Goal: Transaction & Acquisition: Book appointment/travel/reservation

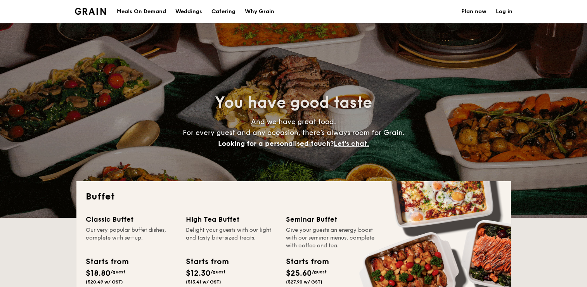
select select
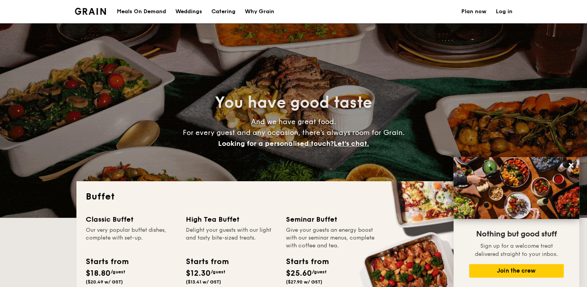
click at [223, 14] on h1 "Catering" at bounding box center [224, 11] width 24 height 23
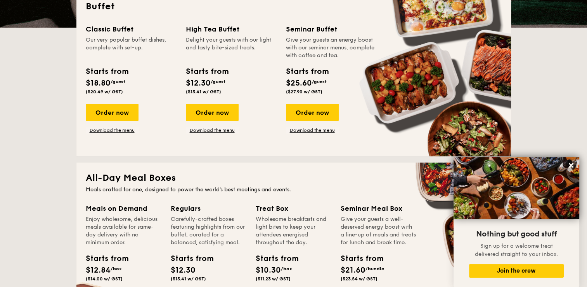
scroll to position [233, 0]
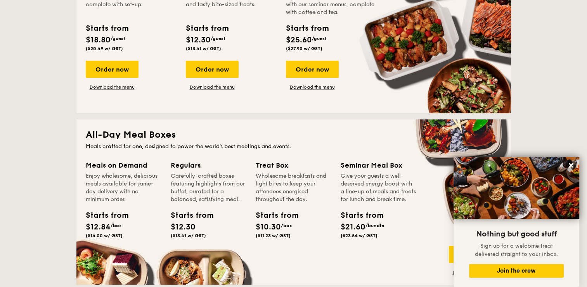
click at [578, 162] on img at bounding box center [517, 188] width 126 height 62
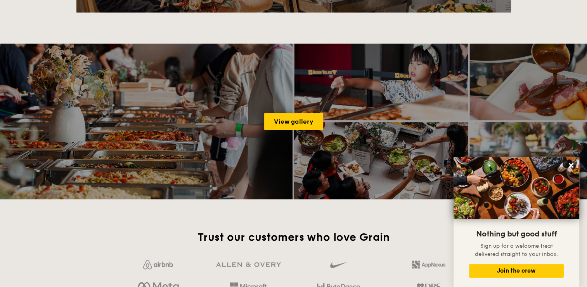
scroll to position [971, 0]
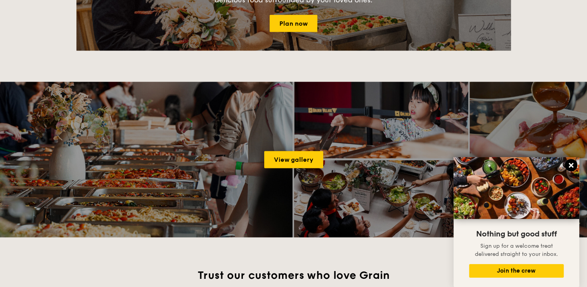
click at [573, 166] on icon at bounding box center [571, 165] width 7 height 7
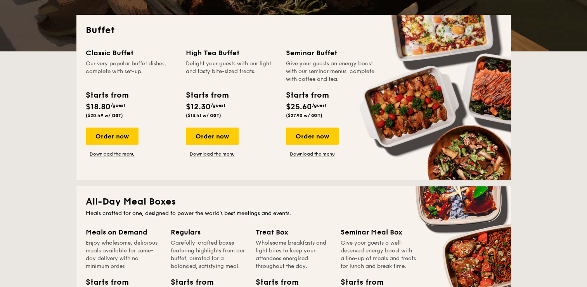
scroll to position [0, 0]
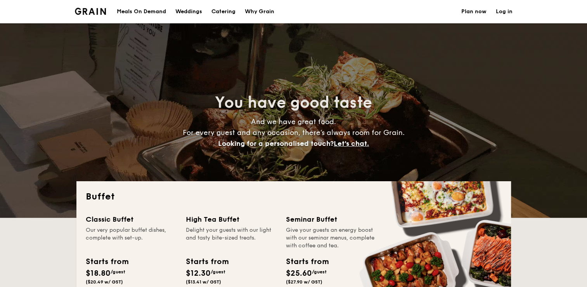
click at [229, 10] on h1 "Catering" at bounding box center [224, 11] width 24 height 23
